Goal: Information Seeking & Learning: Learn about a topic

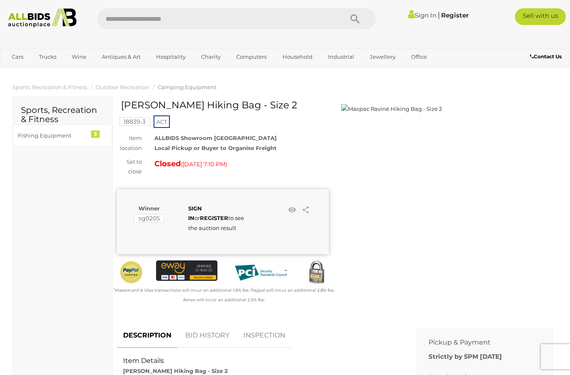
click at [109, 17] on input "text" at bounding box center [215, 18] width 237 height 21
type input "******"
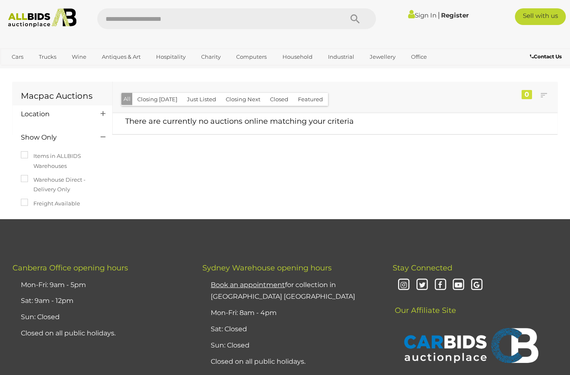
click at [0, 0] on link "View All Sports Auctions" at bounding box center [0, 0] width 0 height 0
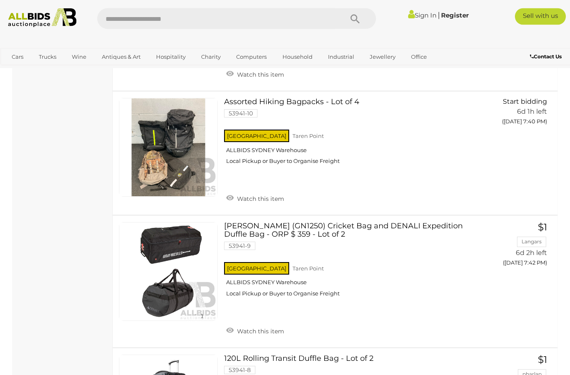
scroll to position [3663, 0]
click at [517, 135] on span "BID PAGE" at bounding box center [527, 139] width 33 height 9
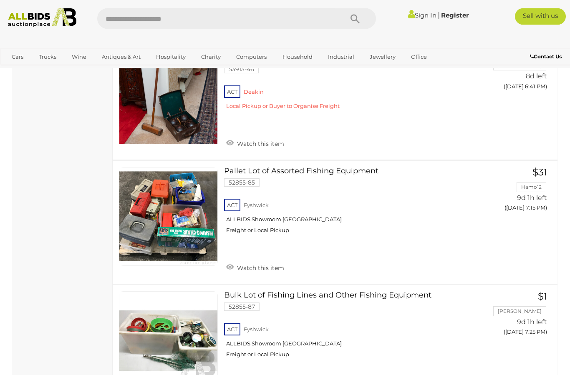
scroll to position [4096, 0]
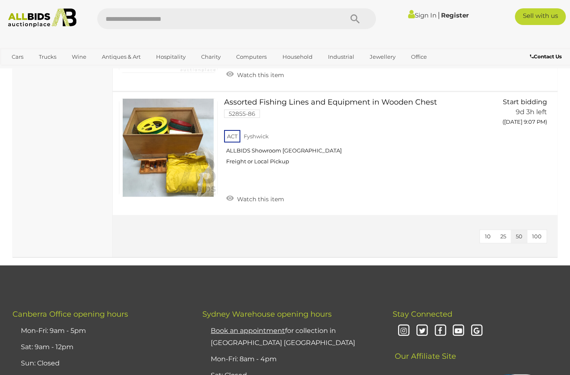
click at [538, 233] on span "100" at bounding box center [537, 236] width 10 height 7
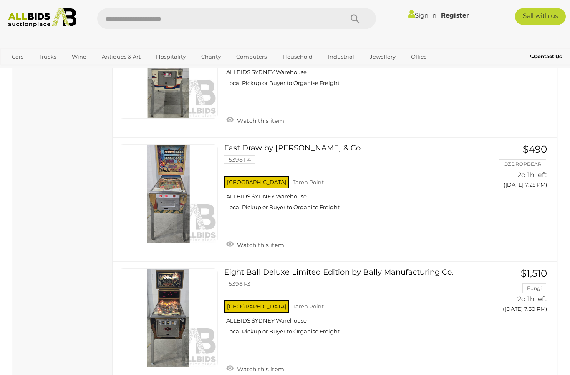
scroll to position [2101, 0]
click at [34, 64] on link "Sports" at bounding box center [20, 71] width 28 height 14
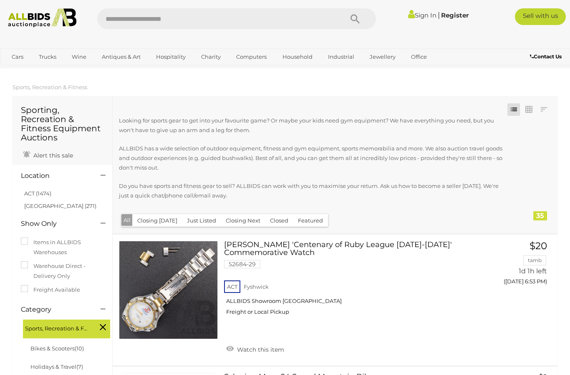
click at [0, 0] on link "Bikes & Scooters" at bounding box center [0, 0] width 0 height 0
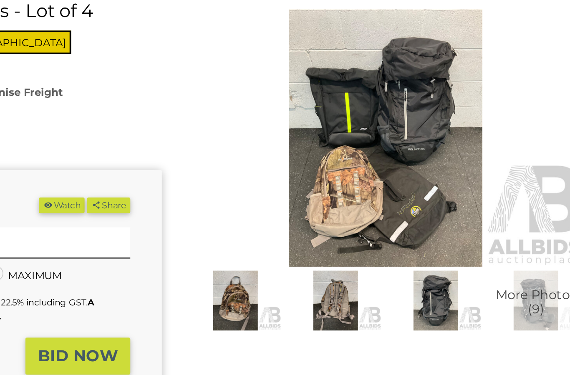
click at [343, 243] on img at bounding box center [367, 258] width 49 height 31
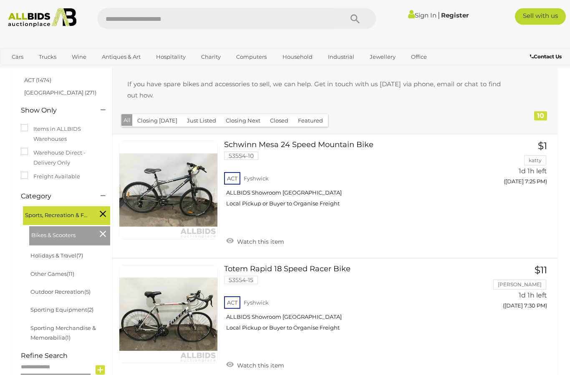
scroll to position [84, 0]
